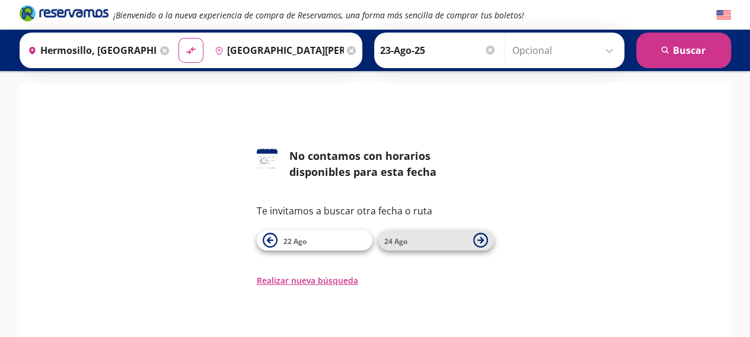
click at [394, 236] on span "24 Ago" at bounding box center [395, 241] width 23 height 10
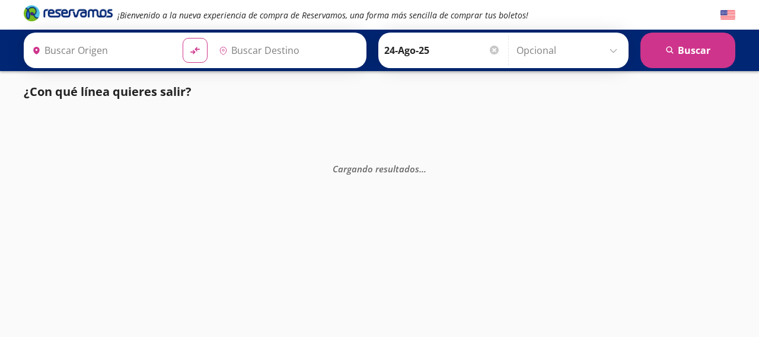
type input "[GEOGRAPHIC_DATA][PERSON_NAME][US_STATE], [GEOGRAPHIC_DATA]"
type input "Hermosillo, [GEOGRAPHIC_DATA]"
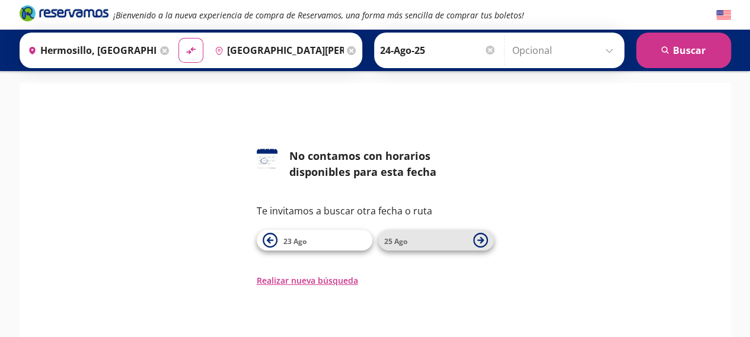
click at [408, 241] on span "25 Ago" at bounding box center [425, 240] width 83 height 14
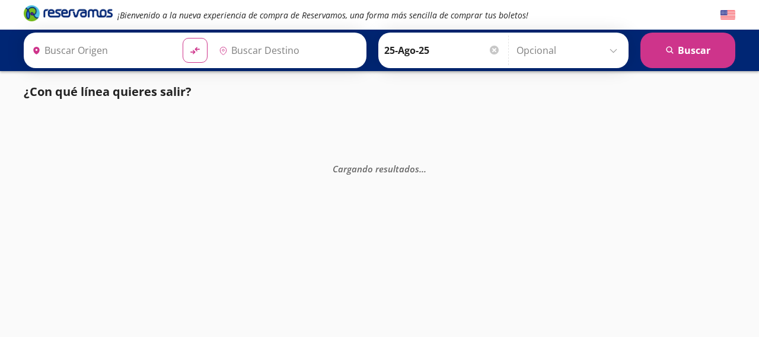
type input "Hermosillo, [GEOGRAPHIC_DATA]"
type input "[GEOGRAPHIC_DATA][PERSON_NAME][US_STATE], [GEOGRAPHIC_DATA]"
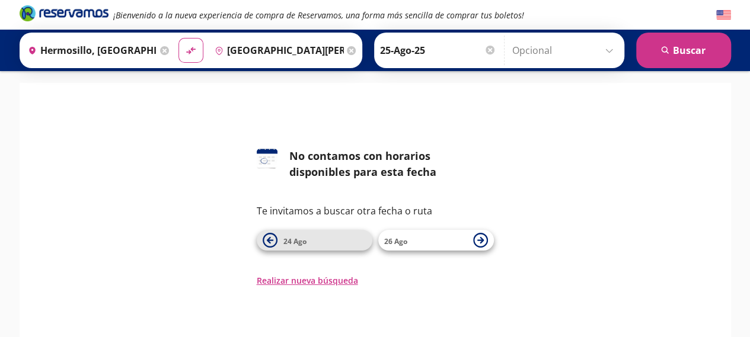
click at [319, 238] on span "24 Ago" at bounding box center [324, 240] width 83 height 14
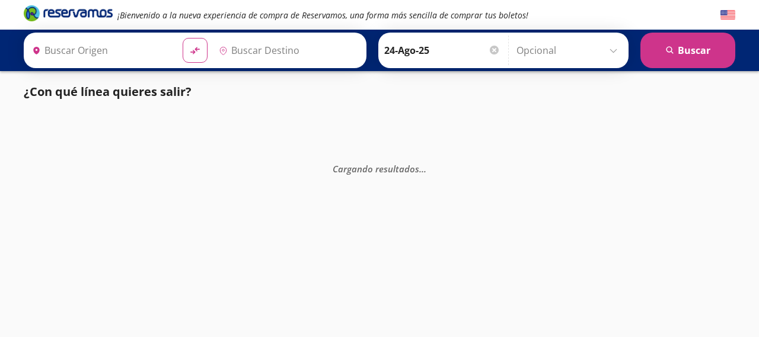
type input "Hermosillo, [GEOGRAPHIC_DATA]"
type input "[GEOGRAPHIC_DATA][PERSON_NAME][US_STATE], [GEOGRAPHIC_DATA]"
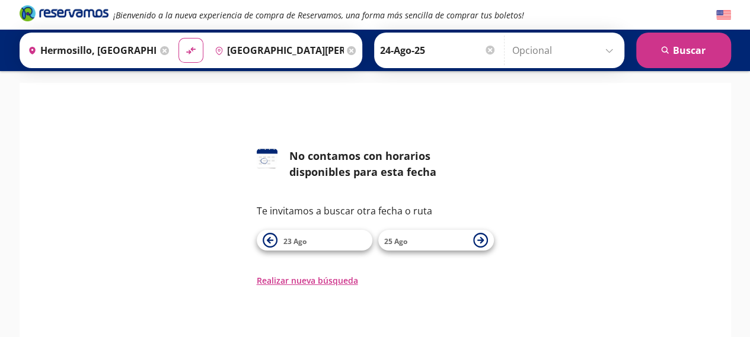
click at [319, 238] on span "23 Ago" at bounding box center [324, 240] width 83 height 14
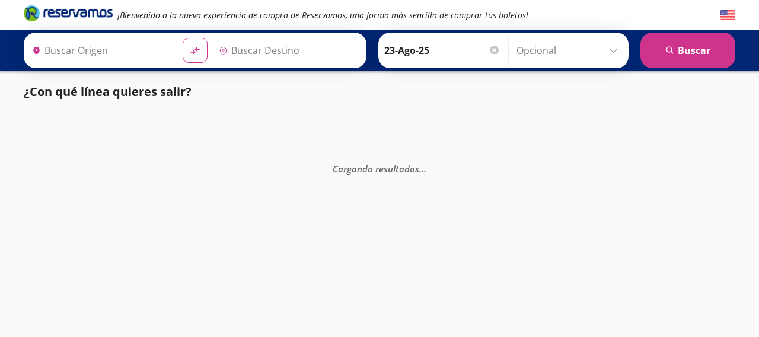
type input "[GEOGRAPHIC_DATA][PERSON_NAME][US_STATE], [GEOGRAPHIC_DATA]"
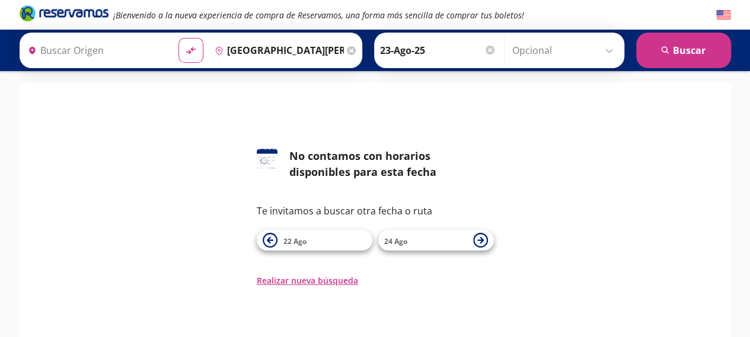
type input "Hermosillo, [GEOGRAPHIC_DATA]"
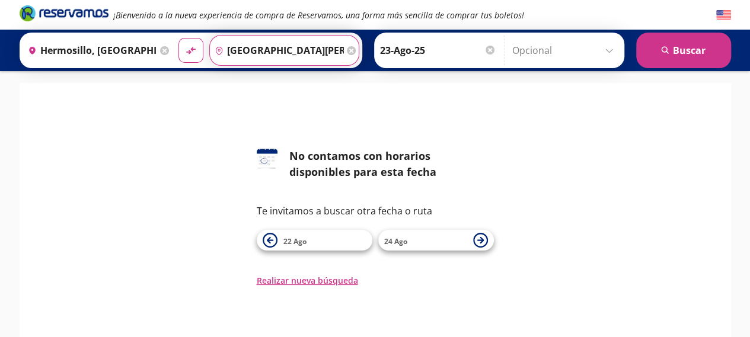
click at [318, 48] on input "[GEOGRAPHIC_DATA][PERSON_NAME][US_STATE], [GEOGRAPHIC_DATA]" at bounding box center [277, 51] width 134 height 30
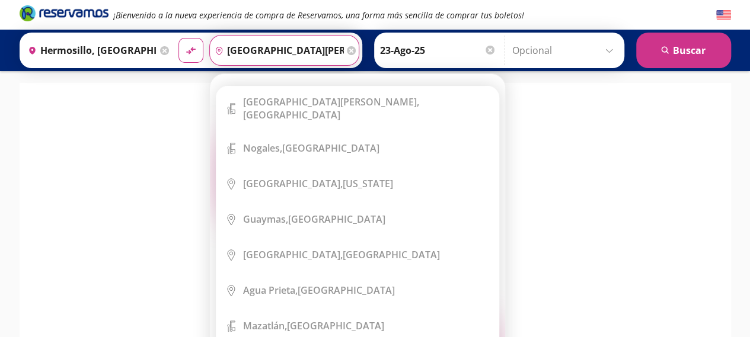
click at [359, 45] on div "Destino pin-outline [GEOGRAPHIC_DATA][PERSON_NAME][US_STATE], [GEOGRAPHIC_DATA]" at bounding box center [284, 50] width 150 height 31
click at [356, 49] on icon at bounding box center [351, 50] width 9 height 9
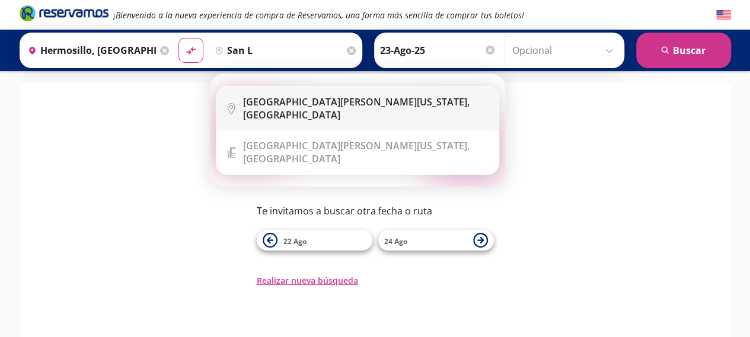
click at [309, 108] on b "[GEOGRAPHIC_DATA][PERSON_NAME][US_STATE]," at bounding box center [356, 101] width 226 height 13
type input "[GEOGRAPHIC_DATA][PERSON_NAME][US_STATE], [GEOGRAPHIC_DATA]"
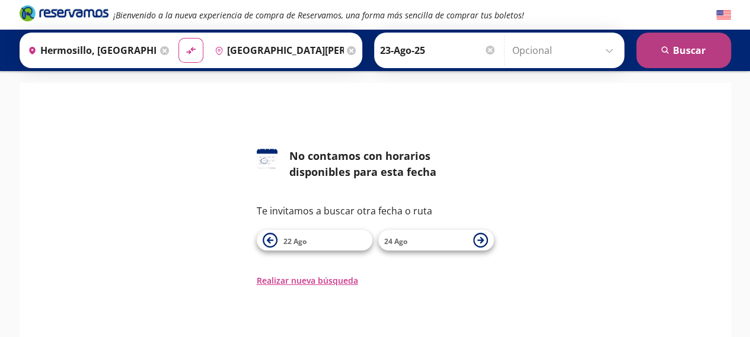
click at [693, 51] on button "search [GEOGRAPHIC_DATA]" at bounding box center [683, 51] width 95 height 36
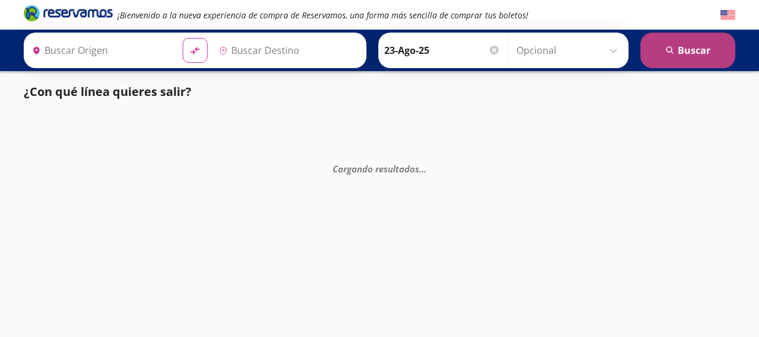
type input "Hermosillo, [GEOGRAPHIC_DATA]"
type input "[GEOGRAPHIC_DATA][PERSON_NAME][US_STATE], [GEOGRAPHIC_DATA]"
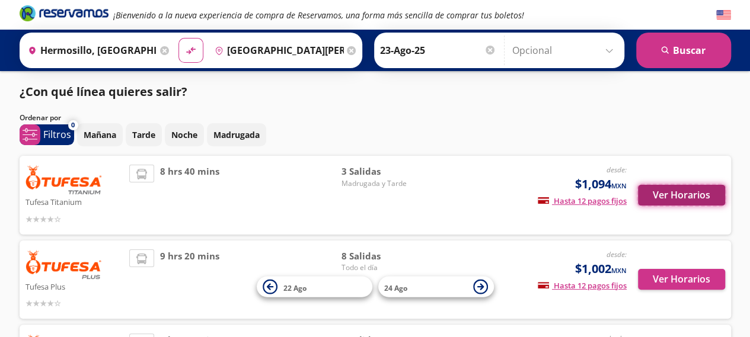
click at [683, 193] on button "Ver Horarios" at bounding box center [681, 195] width 87 height 21
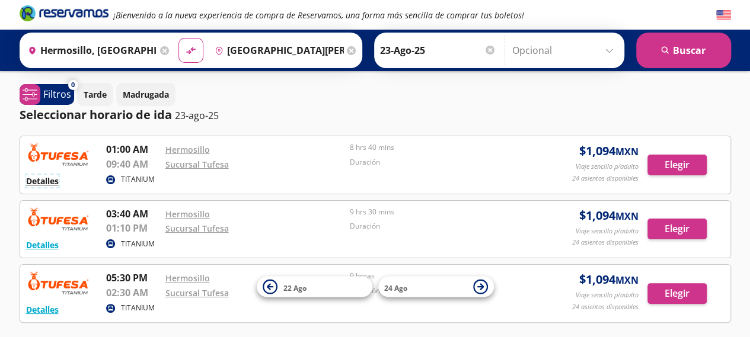
click at [39, 179] on button "Detalles" at bounding box center [42, 181] width 33 height 12
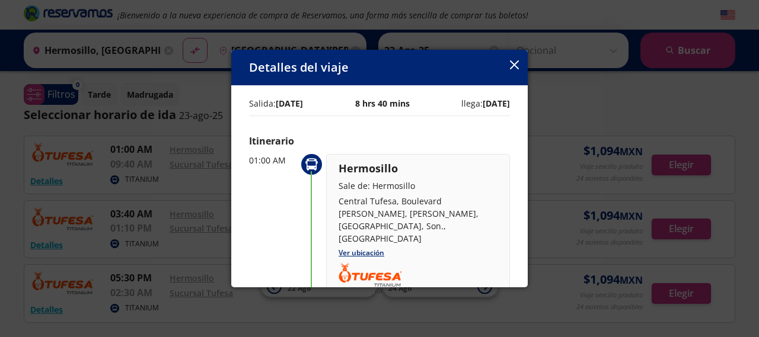
click at [515, 66] on icon "button" at bounding box center [514, 64] width 9 height 9
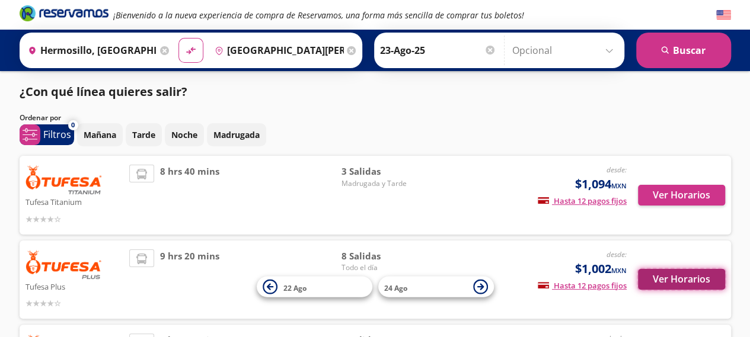
click at [687, 281] on button "Ver Horarios" at bounding box center [681, 279] width 87 height 21
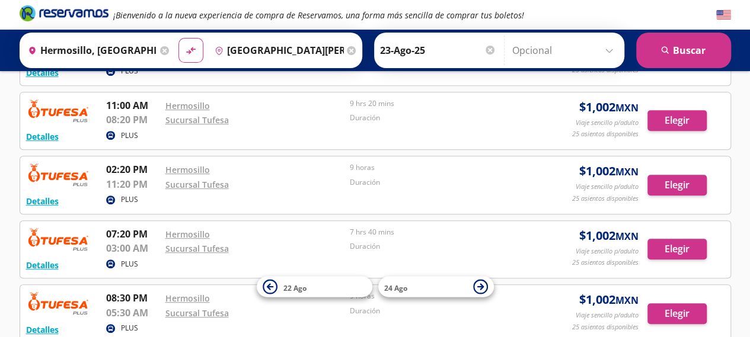
scroll to position [316, 0]
